Goal: Task Accomplishment & Management: Manage account settings

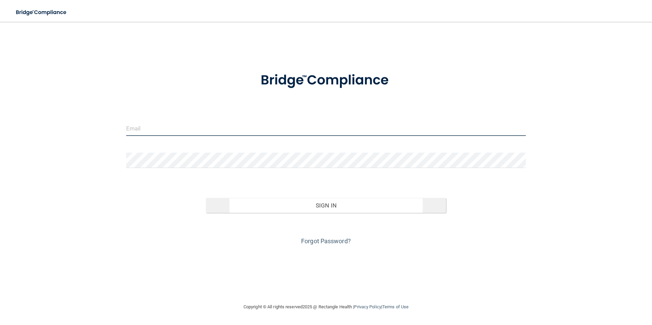
type input "[EMAIL_ADDRESS][DOMAIN_NAME]"
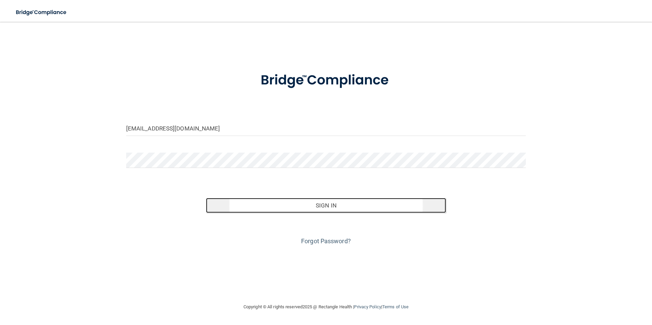
click at [327, 204] on button "Sign In" at bounding box center [326, 205] width 240 height 15
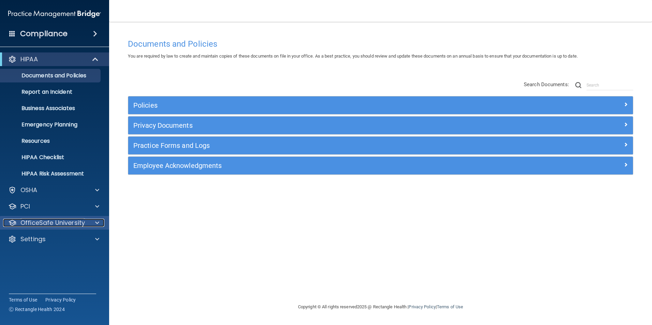
click at [45, 220] on p "OfficeSafe University" at bounding box center [52, 223] width 64 height 8
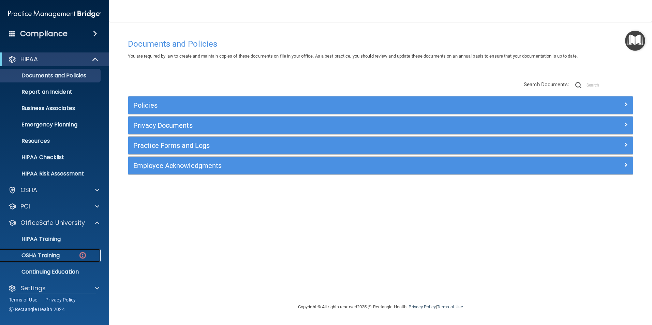
click at [55, 252] on p "OSHA Training" at bounding box center [31, 255] width 55 height 7
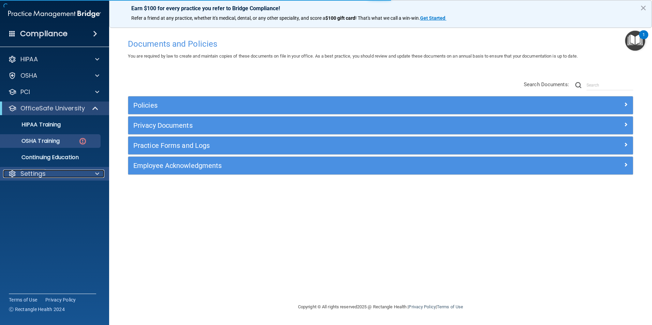
click at [39, 176] on p "Settings" at bounding box center [32, 174] width 25 height 8
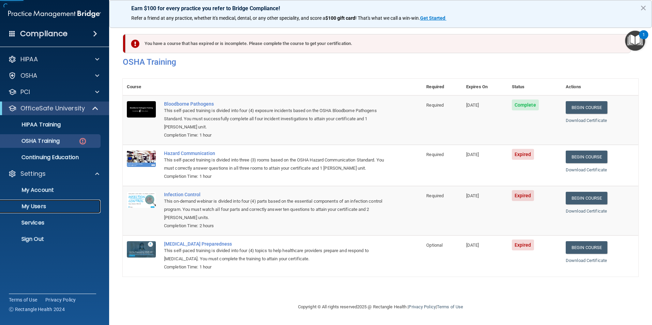
click at [60, 206] on p "My Users" at bounding box center [50, 206] width 93 height 7
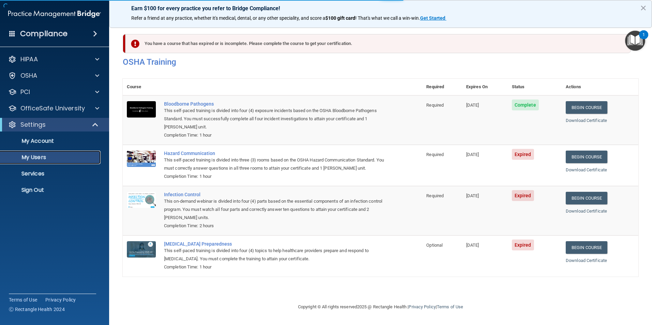
select select "20"
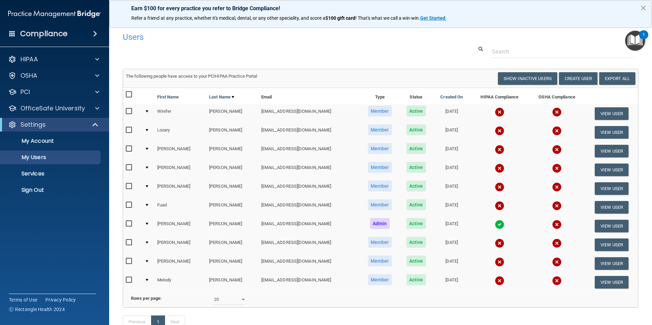
click at [433, 112] on td "[DATE]" at bounding box center [451, 113] width 37 height 19
click at [599, 112] on button "View User" at bounding box center [611, 113] width 34 height 13
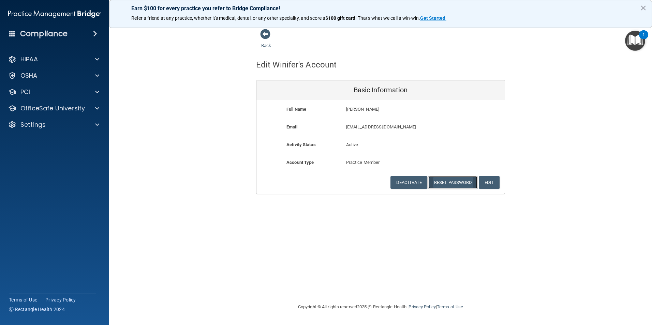
click at [457, 185] on button "Reset Password" at bounding box center [452, 182] width 49 height 13
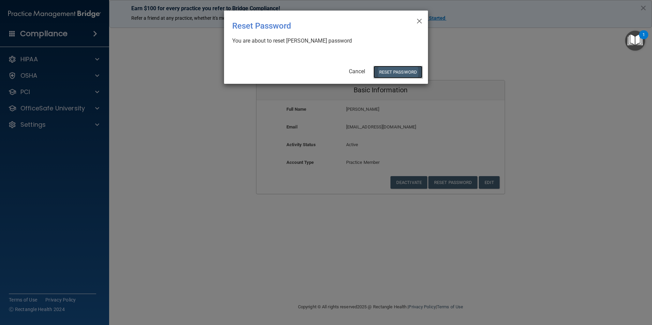
click at [408, 74] on button "Reset Password" at bounding box center [397, 72] width 49 height 13
click at [395, 74] on button "Reset Password" at bounding box center [397, 72] width 49 height 13
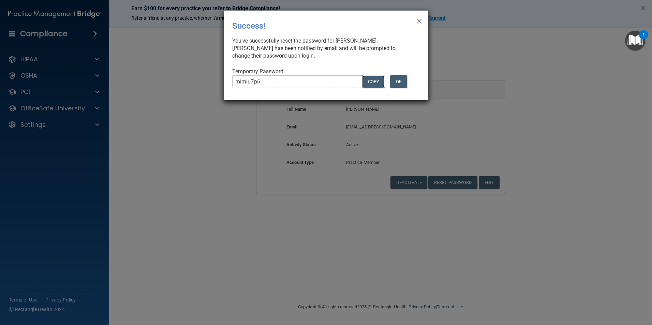
click at [373, 82] on button "COPY" at bounding box center [373, 81] width 22 height 13
click at [393, 85] on button "OK" at bounding box center [398, 81] width 17 height 13
click at [401, 83] on button "OK" at bounding box center [398, 81] width 17 height 13
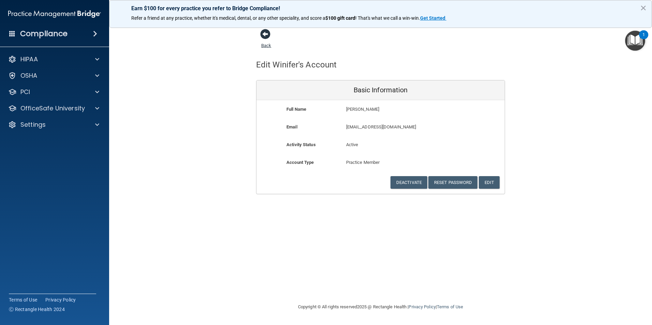
click at [264, 34] on span at bounding box center [265, 34] width 10 height 10
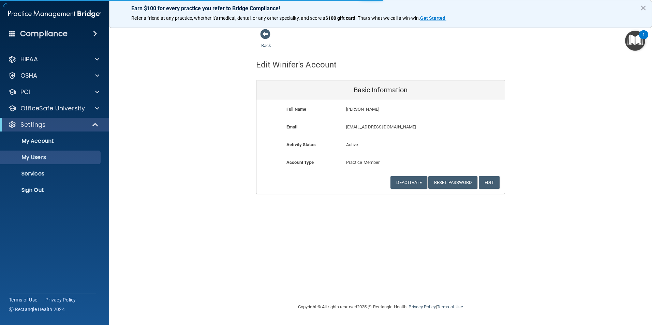
select select "20"
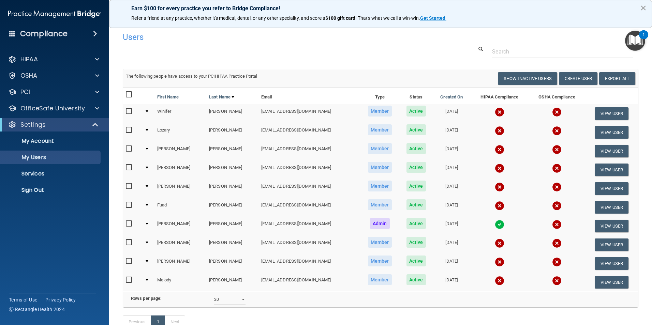
click at [643, 9] on button "×" at bounding box center [643, 7] width 6 height 11
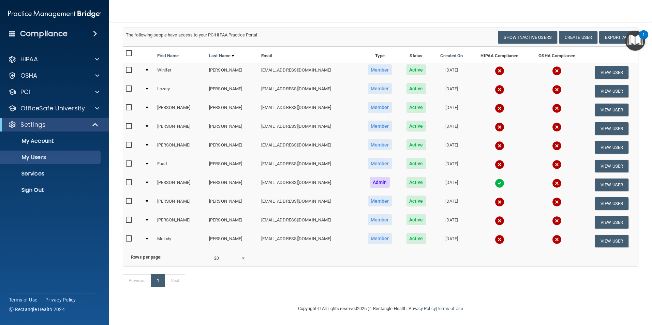
scroll to position [51, 0]
click at [597, 66] on button "View User" at bounding box center [611, 72] width 34 height 13
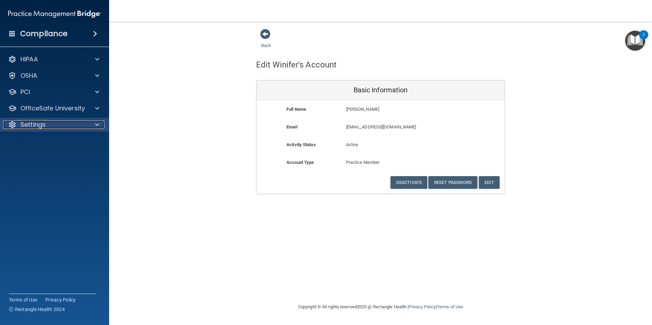
click at [47, 126] on div "Settings" at bounding box center [45, 125] width 85 height 8
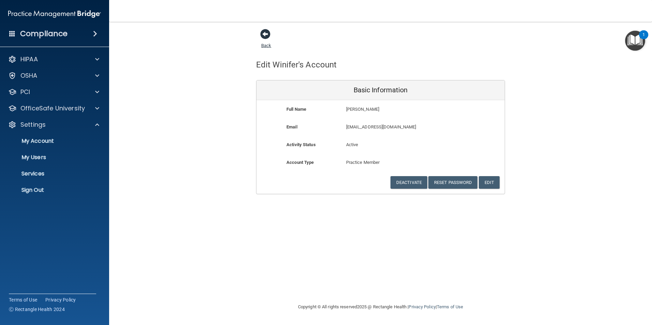
click at [261, 36] on span at bounding box center [265, 34] width 10 height 10
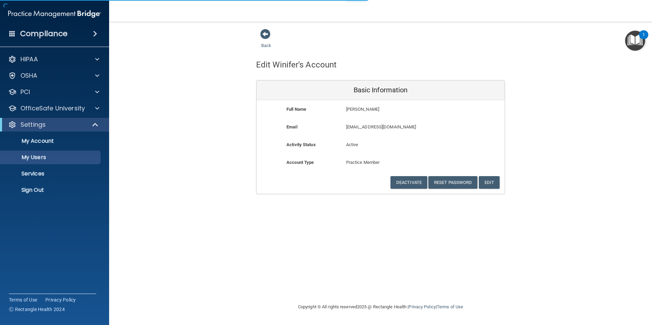
select select "20"
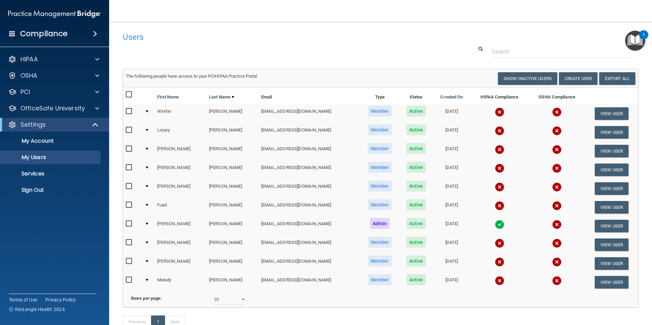
click at [130, 112] on input "checkbox" at bounding box center [130, 111] width 8 height 5
checkbox input "true"
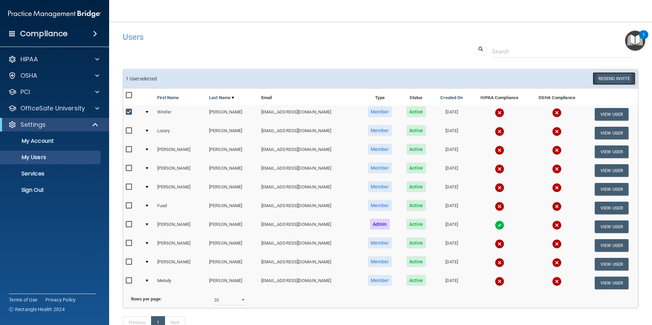
click at [606, 79] on button "Resend Invite" at bounding box center [613, 78] width 43 height 13
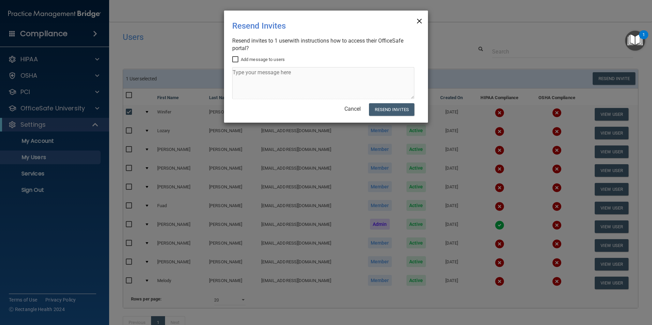
click at [418, 22] on span "×" at bounding box center [419, 20] width 6 height 14
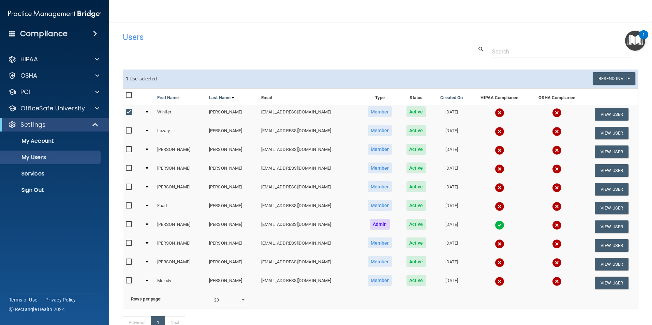
click at [129, 132] on input "checkbox" at bounding box center [130, 130] width 8 height 5
checkbox input "true"
click at [129, 152] on input "checkbox" at bounding box center [130, 149] width 8 height 5
checkbox input "true"
click at [131, 188] on input "checkbox" at bounding box center [130, 186] width 8 height 5
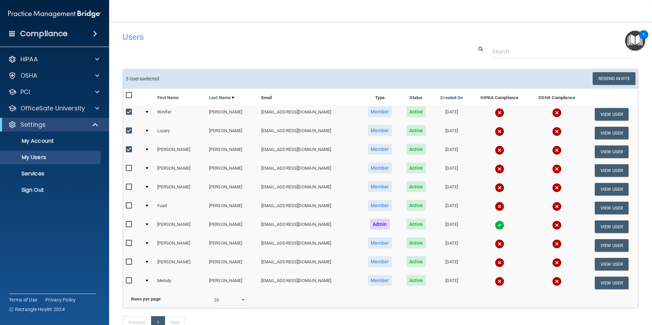
checkbox input "true"
click at [128, 207] on input "checkbox" at bounding box center [130, 205] width 8 height 5
checkbox input "true"
click at [130, 244] on input "checkbox" at bounding box center [130, 243] width 8 height 5
checkbox input "true"
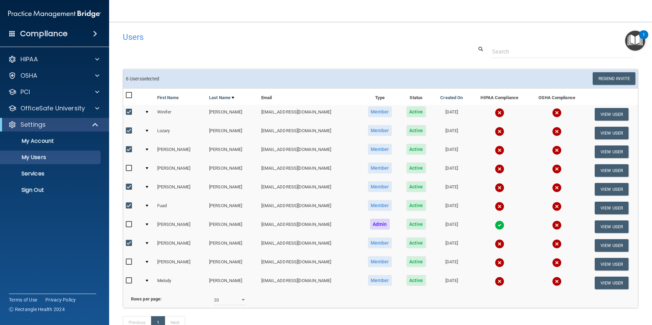
click at [131, 266] on div at bounding box center [132, 263] width 13 height 11
click at [129, 280] on input "checkbox" at bounding box center [130, 280] width 8 height 5
checkbox input "true"
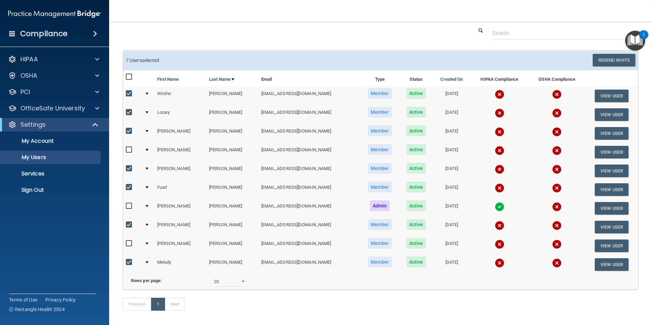
scroll to position [34, 0]
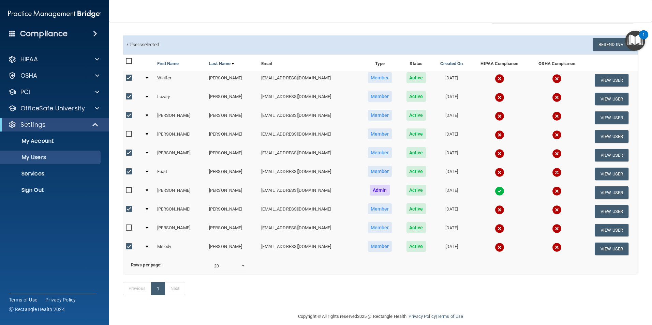
click at [129, 228] on input "checkbox" at bounding box center [130, 227] width 8 height 5
checkbox input "true"
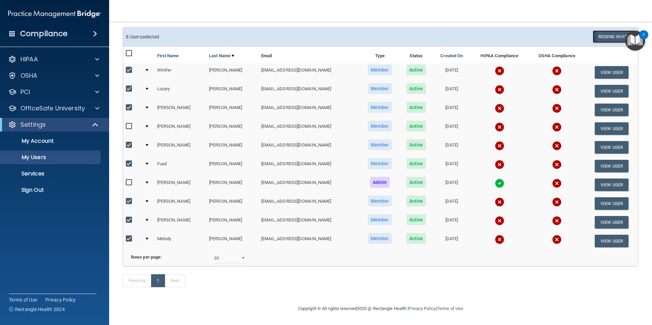
click at [609, 30] on button "Resend Invite" at bounding box center [613, 36] width 43 height 13
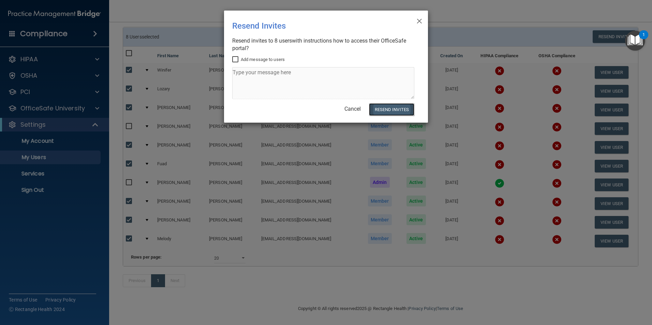
click at [395, 109] on button "Resend Invites" at bounding box center [391, 109] width 45 height 13
click at [234, 60] on input "Add message to users" at bounding box center [236, 59] width 8 height 5
checkbox input "true"
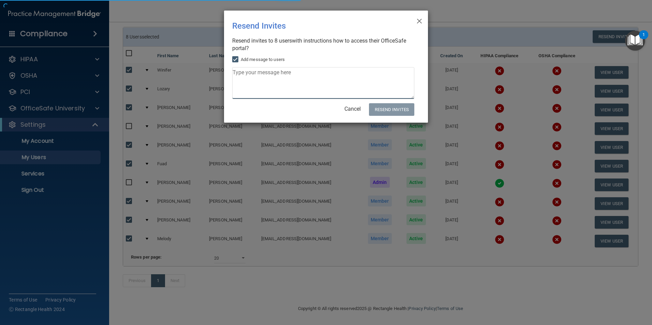
click at [244, 74] on textarea at bounding box center [323, 83] width 182 height 32
click at [302, 75] on textarea at bounding box center [323, 83] width 182 height 32
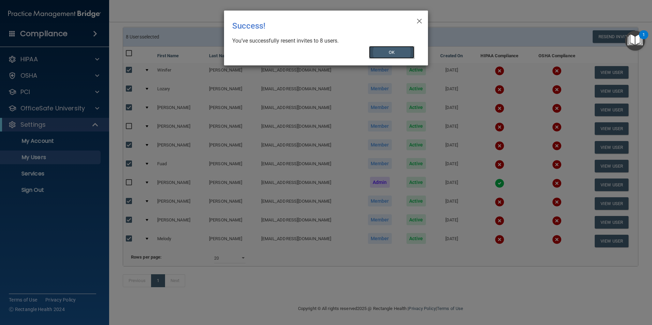
click at [401, 49] on button "OK" at bounding box center [392, 52] width 46 height 13
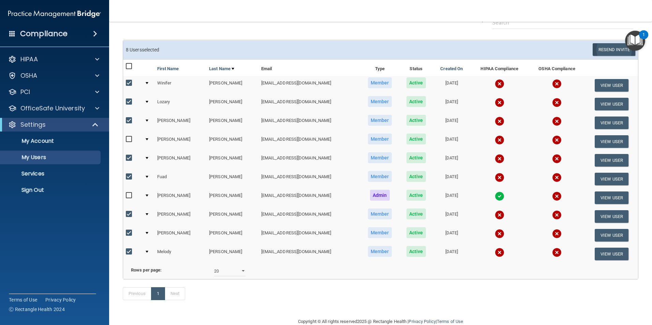
scroll to position [0, 0]
